Goal: Task Accomplishment & Management: Manage account settings

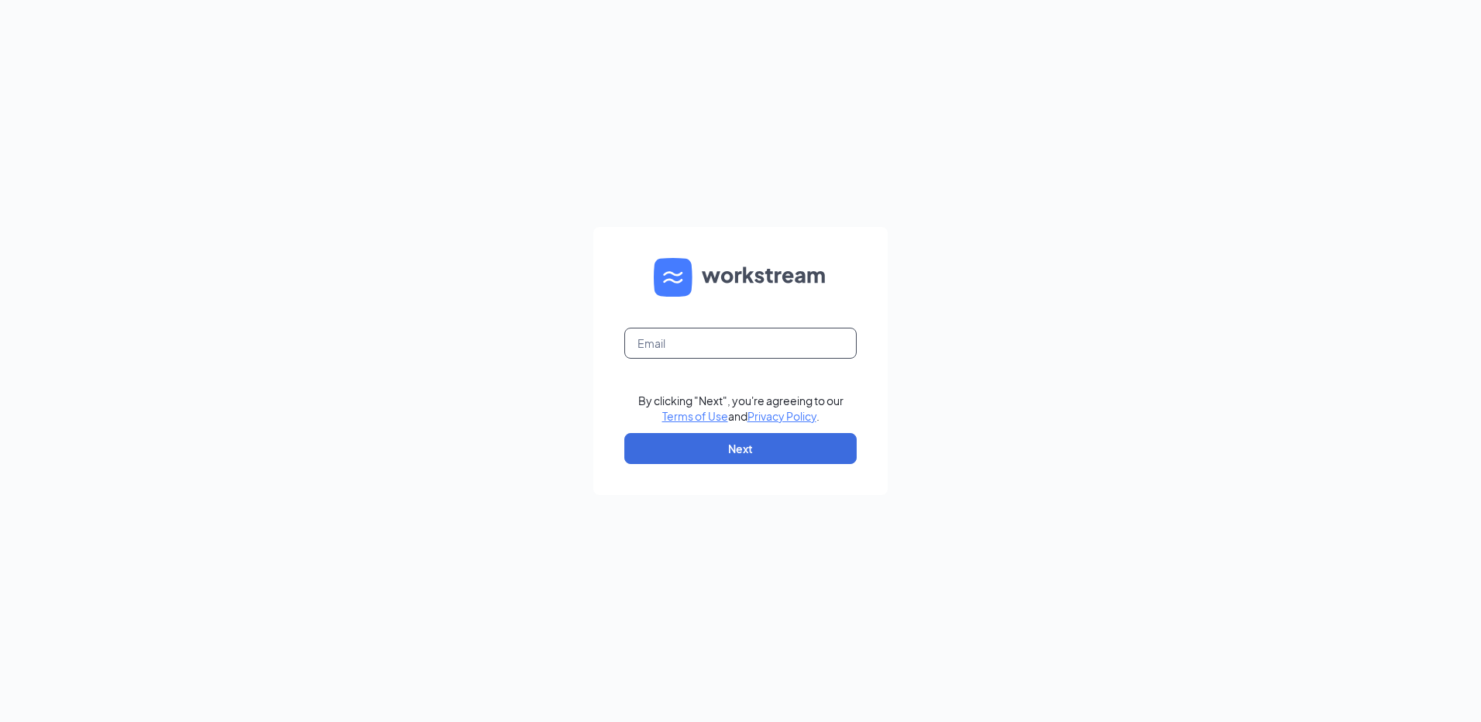
click at [776, 348] on input "text" at bounding box center [740, 343] width 232 height 31
type input "rs039723@tacobell.com"
click at [817, 442] on button "Next" at bounding box center [740, 448] width 232 height 31
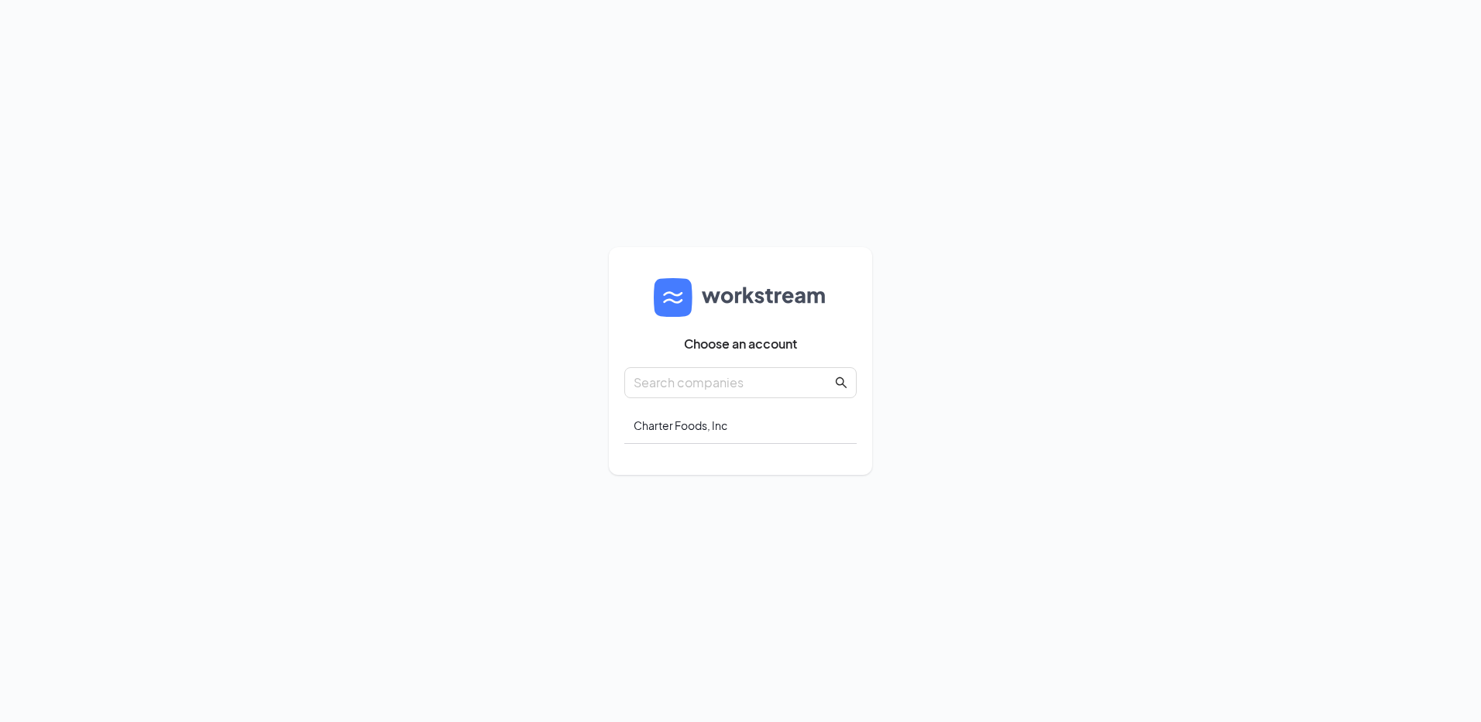
click at [1050, 509] on div "Choose an account Charter Foods, Inc" at bounding box center [740, 361] width 1481 height 722
